Goal: Communication & Community: Answer question/provide support

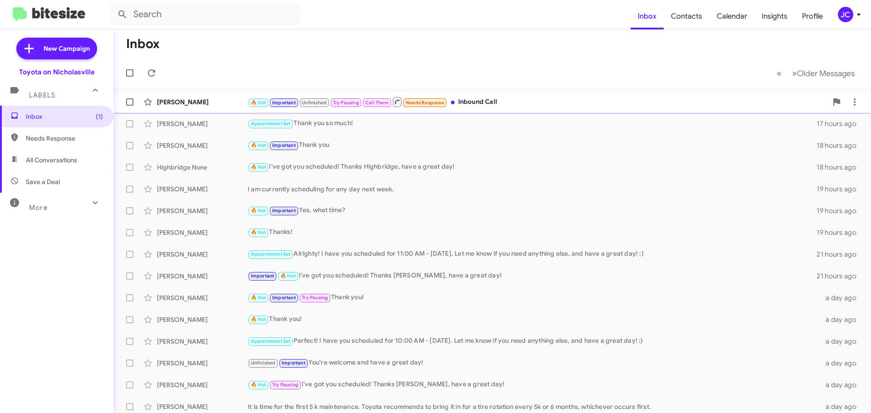
click at [201, 103] on div "[PERSON_NAME]" at bounding box center [202, 102] width 91 height 9
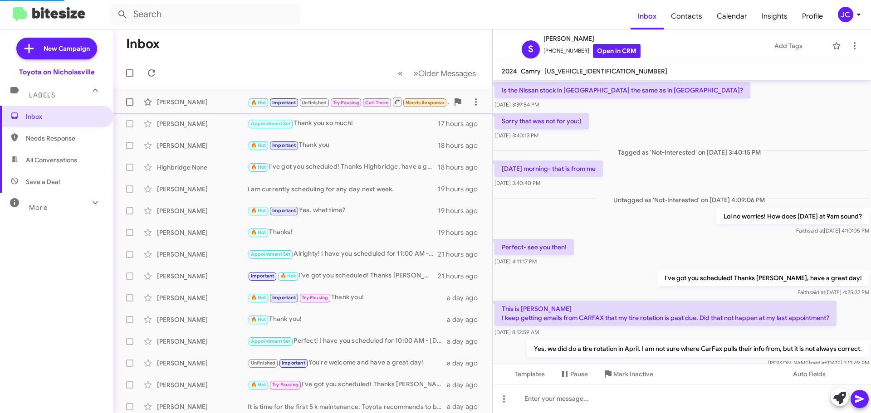
scroll to position [346, 0]
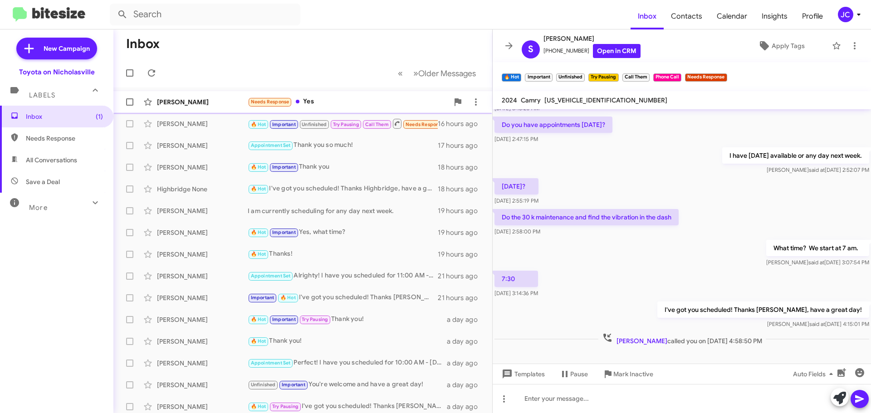
click at [197, 101] on div "[PERSON_NAME]" at bounding box center [202, 102] width 91 height 9
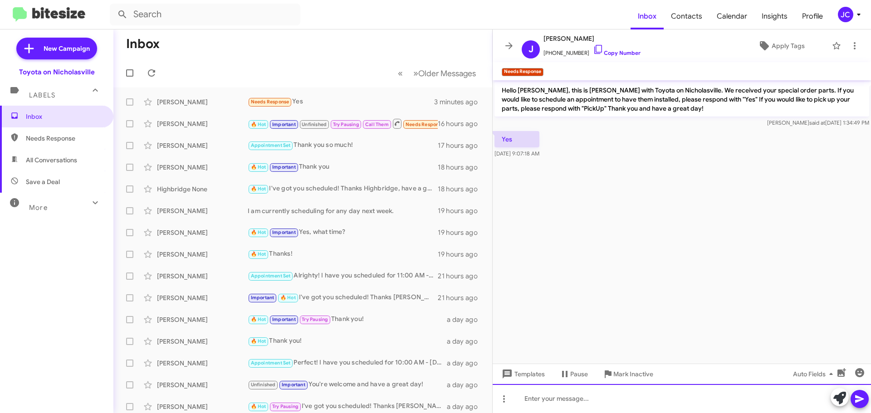
click at [600, 412] on div at bounding box center [682, 398] width 378 height 29
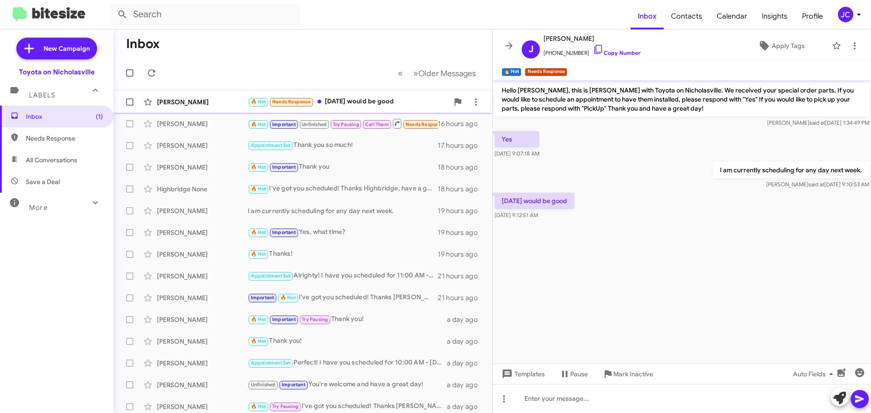
click at [196, 97] on div "Jill Phelan 🔥 Hot Needs Response Monday would be good 6 minutes ago" at bounding box center [303, 102] width 364 height 18
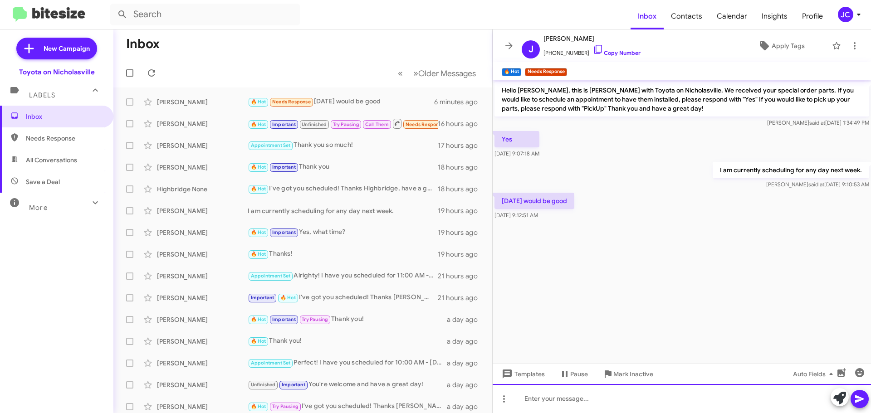
click at [593, 405] on div at bounding box center [682, 398] width 378 height 29
click at [587, 402] on div at bounding box center [682, 398] width 378 height 29
